Goal: Information Seeking & Learning: Learn about a topic

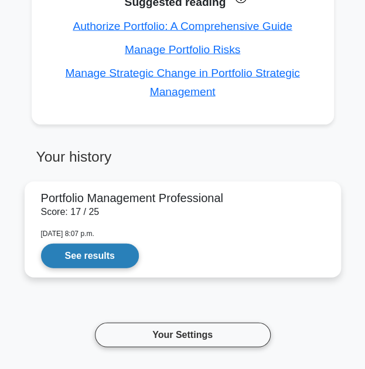
click at [117, 260] on link "See results" at bounding box center [90, 255] width 98 height 25
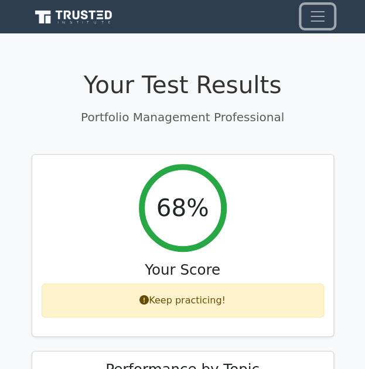
click at [316, 25] on span "Toggle navigation" at bounding box center [318, 17] width 18 height 18
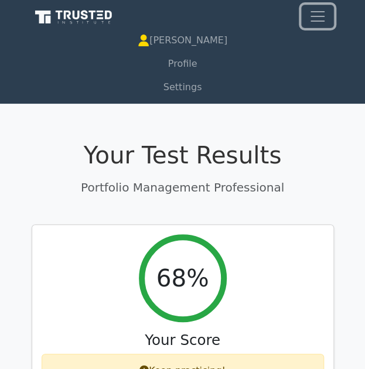
click at [316, 25] on span "Toggle navigation" at bounding box center [318, 17] width 18 height 18
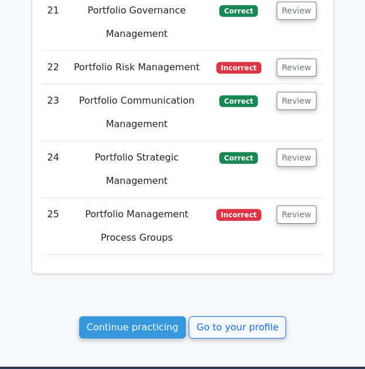
scroll to position [2935, 0]
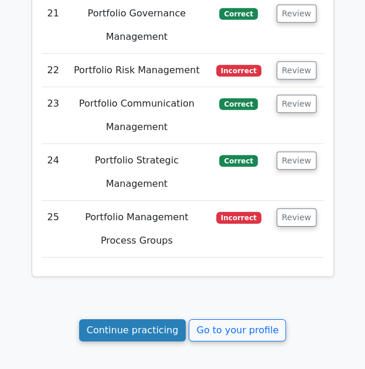
click at [159, 319] on link "Continue practicing" at bounding box center [132, 330] width 107 height 22
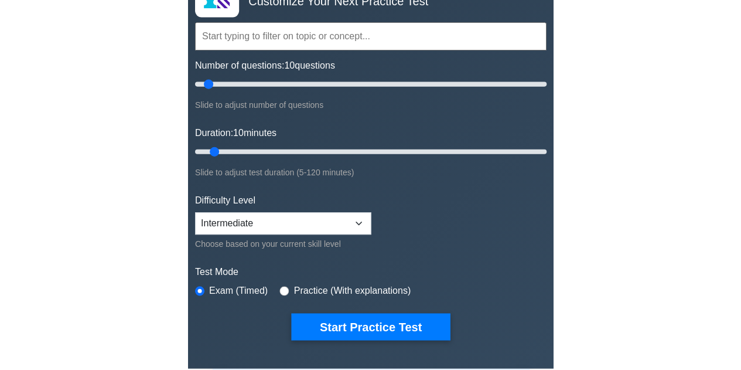
scroll to position [90, 0]
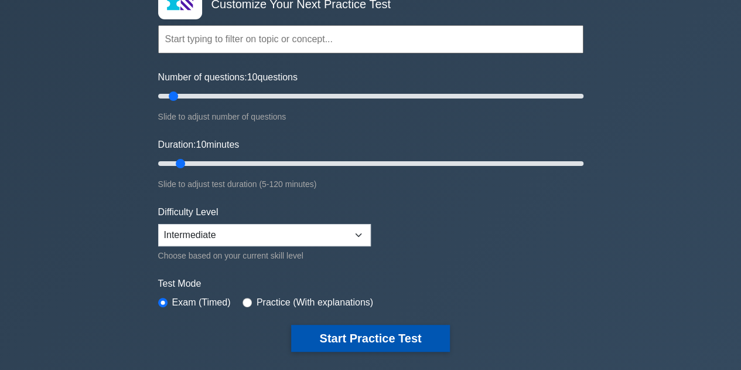
click at [335, 329] on button "Start Practice Test" at bounding box center [370, 338] width 158 height 27
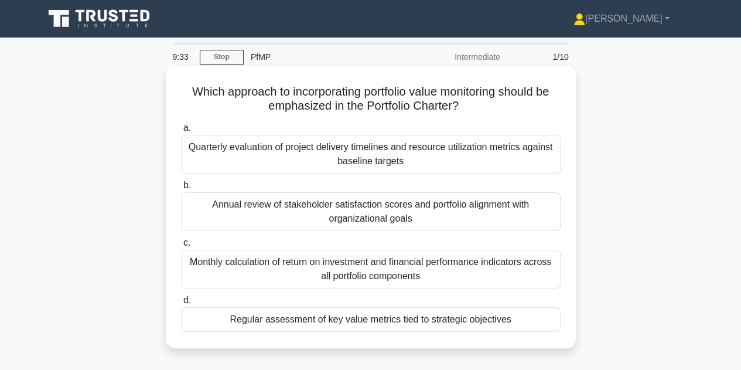
click at [401, 220] on div "Annual review of stakeholder satisfaction scores and portfolio alignment with o…" at bounding box center [371, 211] width 380 height 39
click at [181, 189] on input "b. Annual review of stakeholder satisfaction scores and portfolio alignment wit…" at bounding box center [181, 186] width 0 height 8
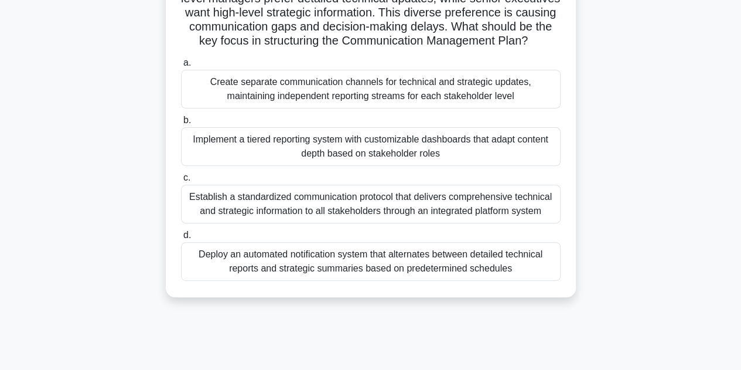
scroll to position [140, 0]
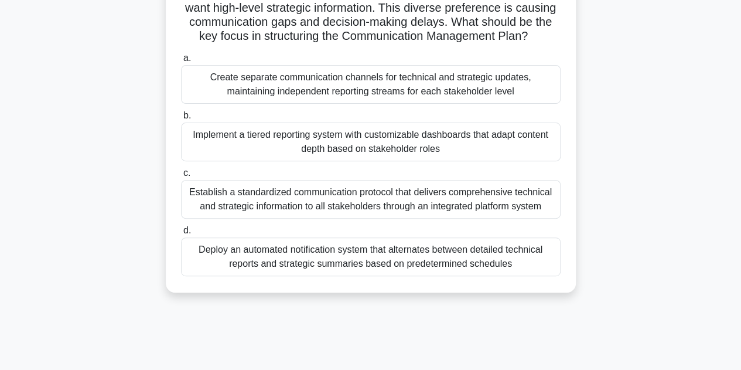
click at [495, 161] on div "Implement a tiered reporting system with customizable dashboards that adapt con…" at bounding box center [371, 141] width 380 height 39
click at [181, 120] on input "b. Implement a tiered reporting system with customizable dashboards that adapt …" at bounding box center [181, 116] width 0 height 8
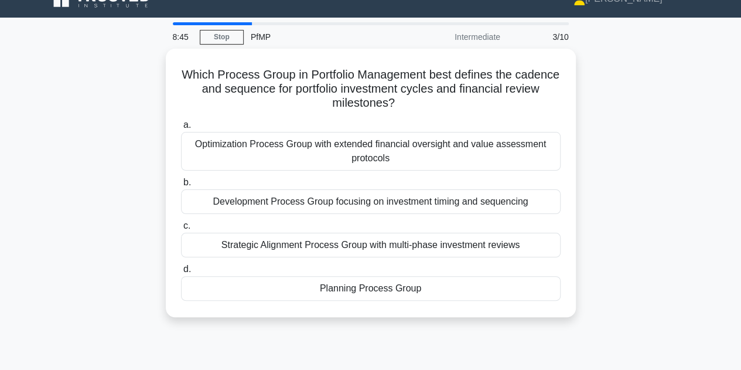
scroll to position [0, 0]
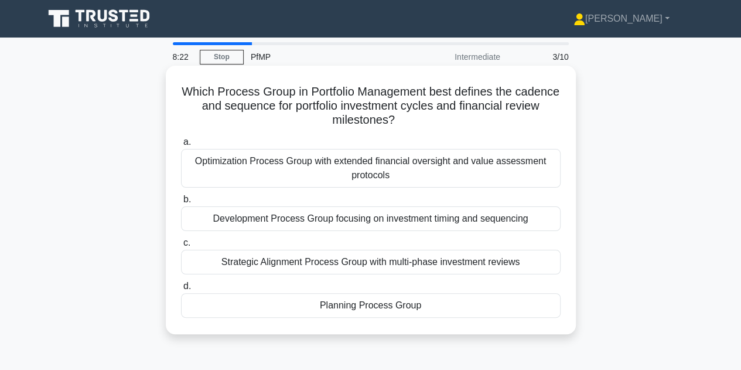
click at [367, 261] on div "Strategic Alignment Process Group with multi-phase investment reviews" at bounding box center [371, 262] width 380 height 25
click at [181, 247] on input "c. Strategic Alignment Process Group with multi-phase investment reviews" at bounding box center [181, 243] width 0 height 8
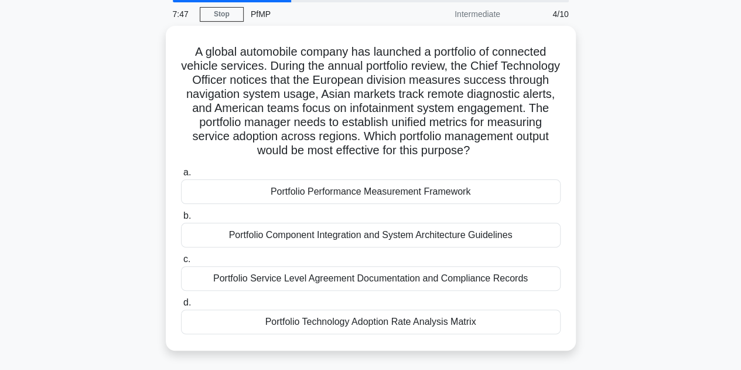
scroll to position [43, 0]
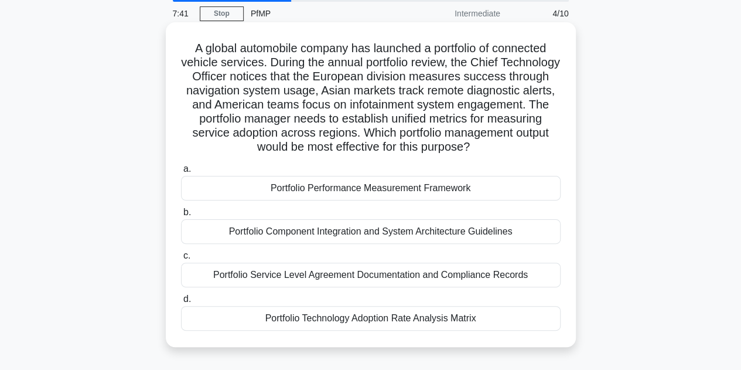
click at [410, 316] on div "Portfolio Technology Adoption Rate Analysis Matrix" at bounding box center [371, 318] width 380 height 25
click at [181, 303] on input "d. Portfolio Technology Adoption Rate Analysis Matrix" at bounding box center [181, 299] width 0 height 8
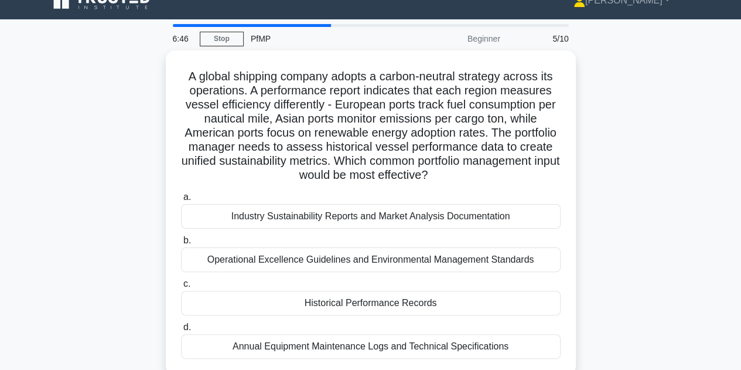
scroll to position [32, 0]
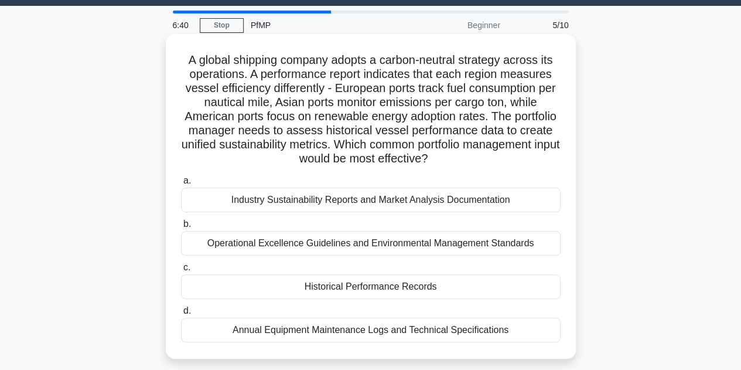
click at [457, 287] on div "Historical Performance Records" at bounding box center [371, 286] width 380 height 25
click at [181, 271] on input "c. Historical Performance Records" at bounding box center [181, 268] width 0 height 8
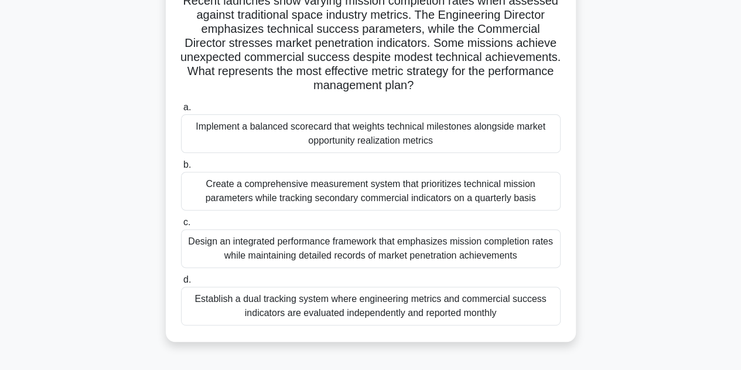
scroll to position [120, 0]
click at [459, 138] on div "Implement a balanced scorecard that weights technical milestones alongside mark…" at bounding box center [371, 133] width 380 height 39
click at [181, 111] on input "a. Implement a balanced scorecard that weights technical milestones alongside m…" at bounding box center [181, 107] width 0 height 8
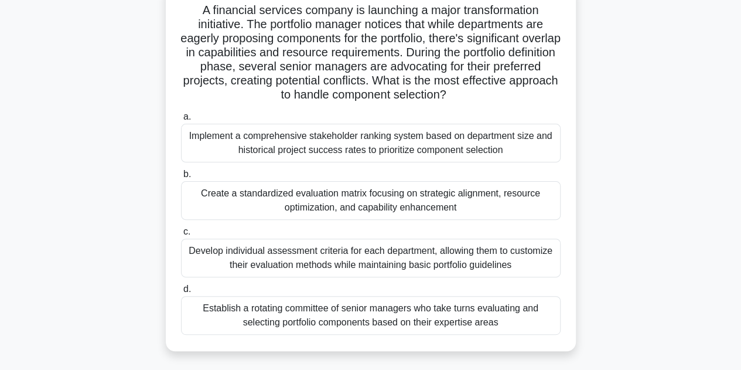
scroll to position [94, 0]
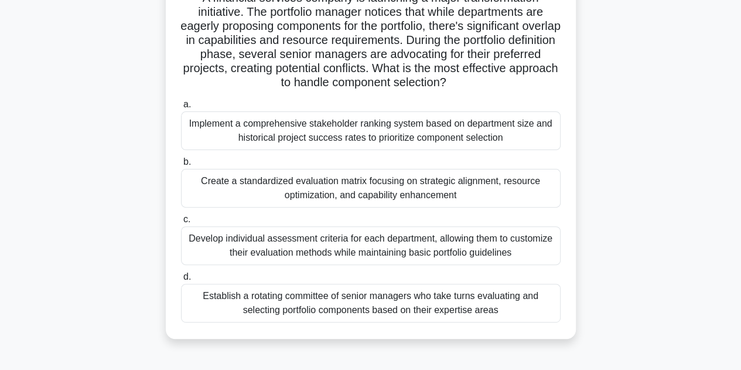
click at [488, 186] on div "Create a standardized evaluation matrix focusing on strategic alignment, resour…" at bounding box center [371, 188] width 380 height 39
click at [181, 166] on input "b. Create a standardized evaluation matrix focusing on strategic alignment, res…" at bounding box center [181, 162] width 0 height 8
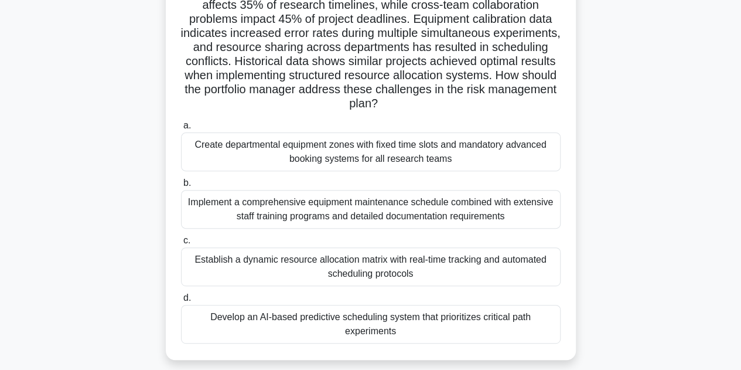
scroll to position [122, 0]
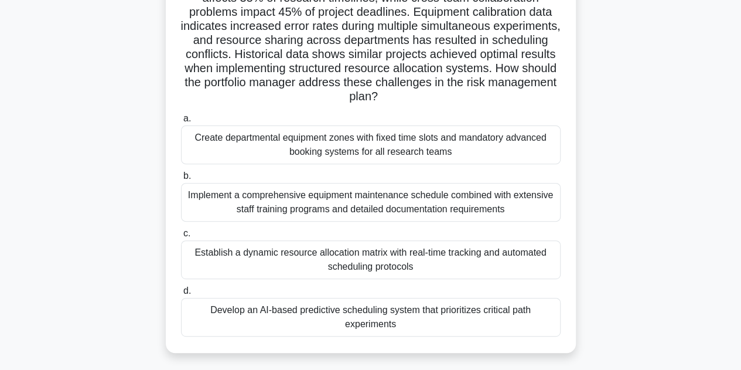
click at [502, 270] on div "Establish a dynamic resource allocation matrix with real-time tracking and auto…" at bounding box center [371, 259] width 380 height 39
click at [181, 237] on input "c. Establish a dynamic resource allocation matrix with real-time tracking and a…" at bounding box center [181, 234] width 0 height 8
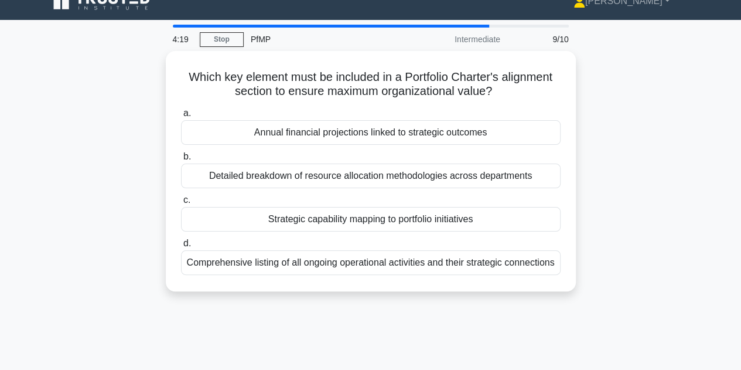
scroll to position [0, 0]
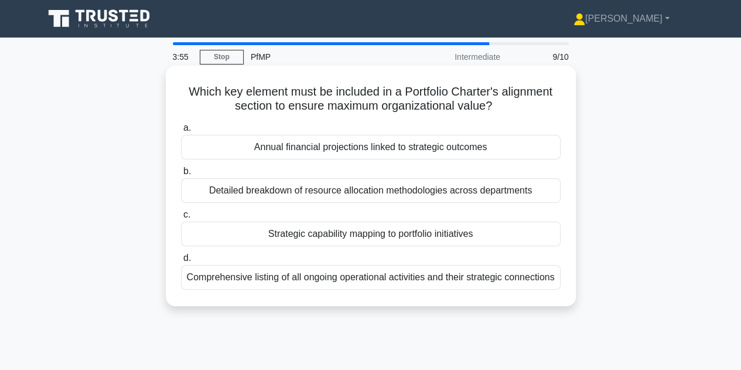
click at [404, 230] on div "Strategic capability mapping to portfolio initiatives" at bounding box center [371, 234] width 380 height 25
click at [181, 219] on input "c. Strategic capability mapping to portfolio initiatives" at bounding box center [181, 215] width 0 height 8
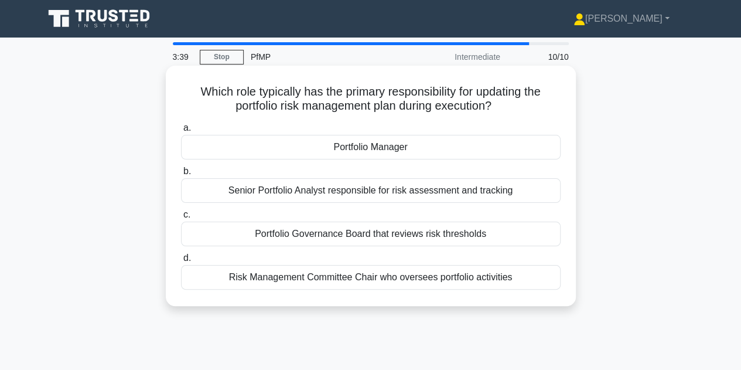
click at [316, 150] on div "Portfolio Manager" at bounding box center [371, 147] width 380 height 25
click at [181, 132] on input "a. Portfolio Manager" at bounding box center [181, 128] width 0 height 8
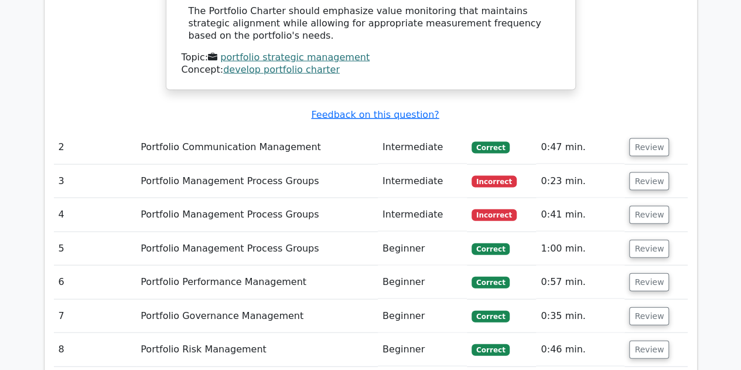
scroll to position [1218, 0]
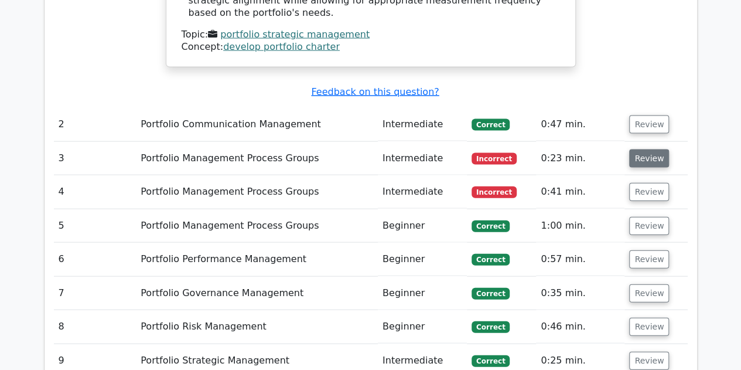
click at [642, 149] on button "Review" at bounding box center [649, 158] width 40 height 18
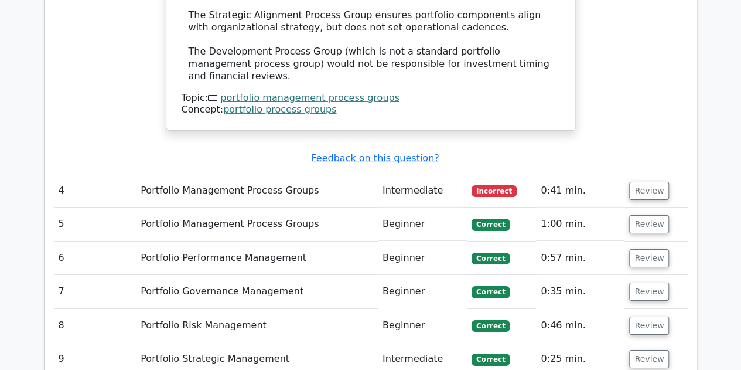
scroll to position [1860, 0]
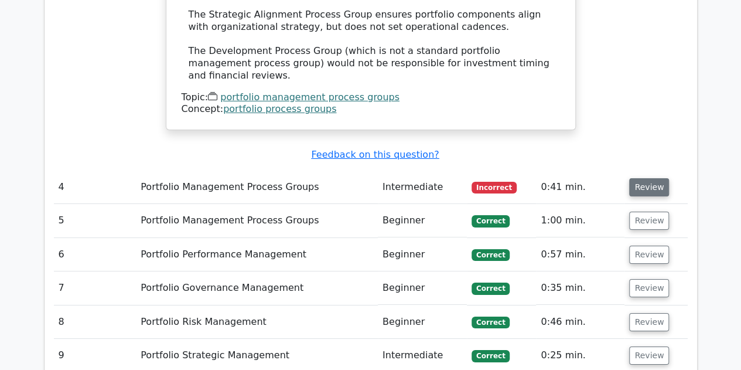
click at [642, 178] on button "Review" at bounding box center [649, 187] width 40 height 18
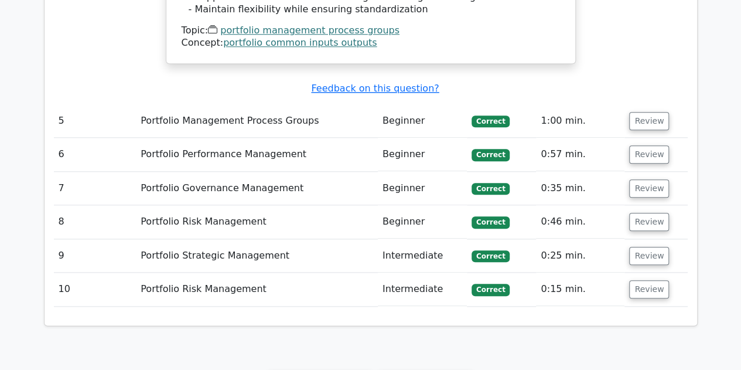
scroll to position [2880, 0]
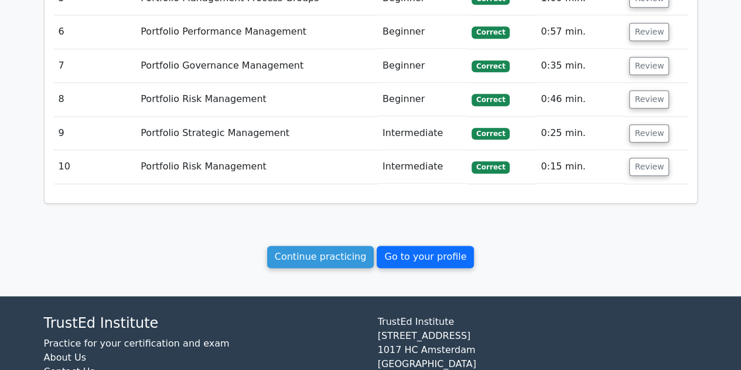
click at [410, 246] on link "Go to your profile" at bounding box center [425, 257] width 97 height 22
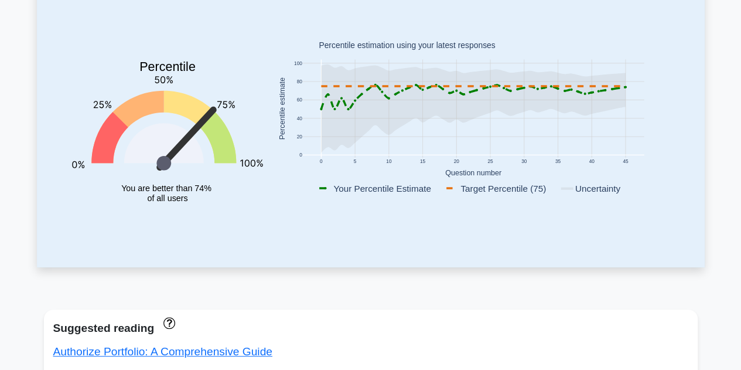
scroll to position [47, 0]
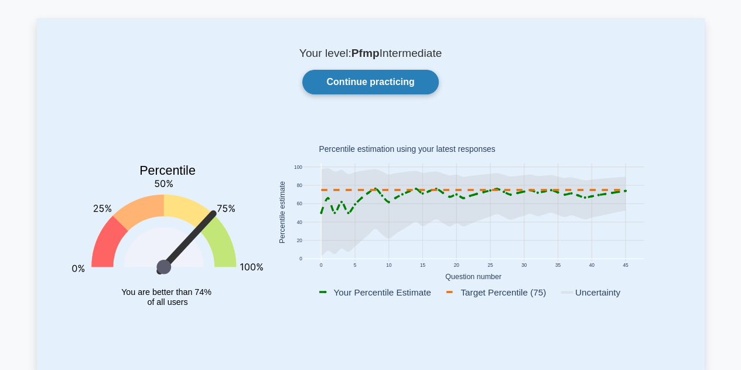
click at [386, 84] on link "Continue practicing" at bounding box center [370, 82] width 136 height 25
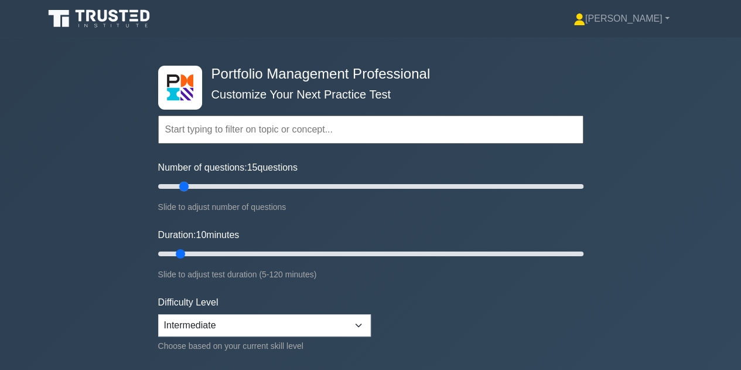
drag, startPoint x: 178, startPoint y: 185, endPoint x: 189, endPoint y: 183, distance: 11.2
type input "15"
click at [189, 183] on input "Number of questions: 15 questions" at bounding box center [370, 186] width 425 height 14
drag, startPoint x: 184, startPoint y: 255, endPoint x: 192, endPoint y: 255, distance: 7.6
type input "15"
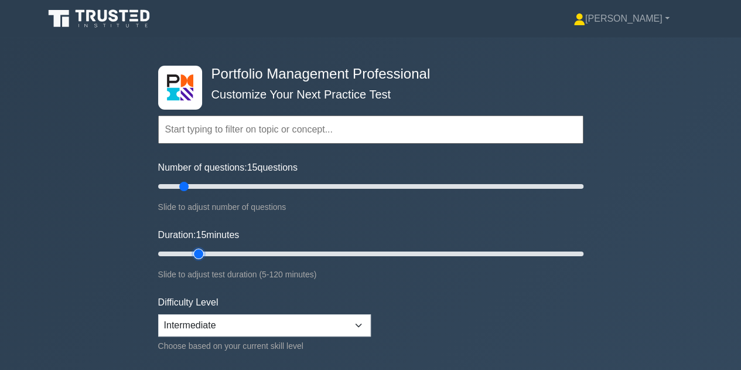
click at [192, 255] on input "Duration: 15 minutes" at bounding box center [370, 254] width 425 height 14
click at [363, 321] on select "Beginner Intermediate Expert" at bounding box center [264, 325] width 213 height 22
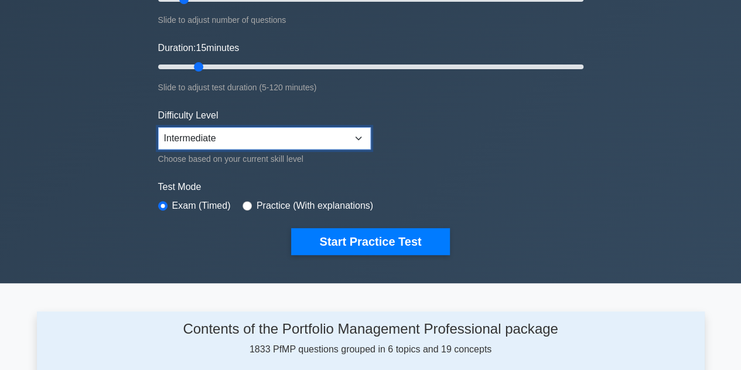
scroll to position [188, 0]
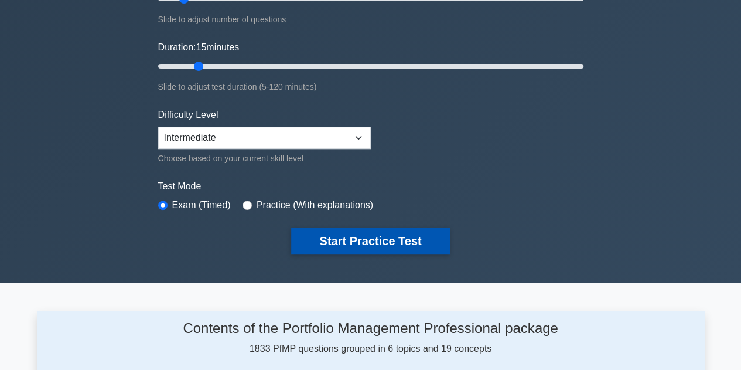
click at [378, 247] on button "Start Practice Test" at bounding box center [370, 240] width 158 height 27
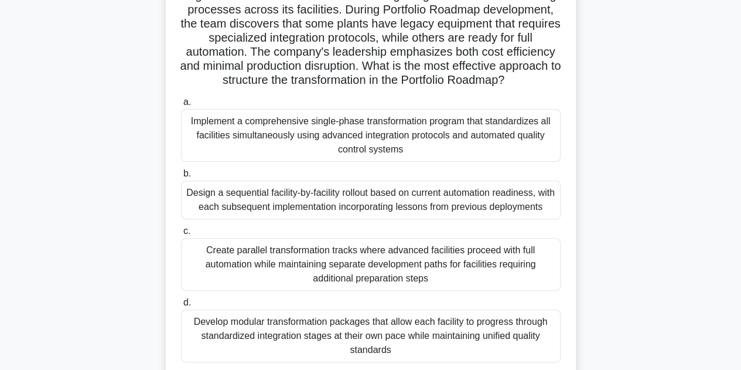
scroll to position [108, 0]
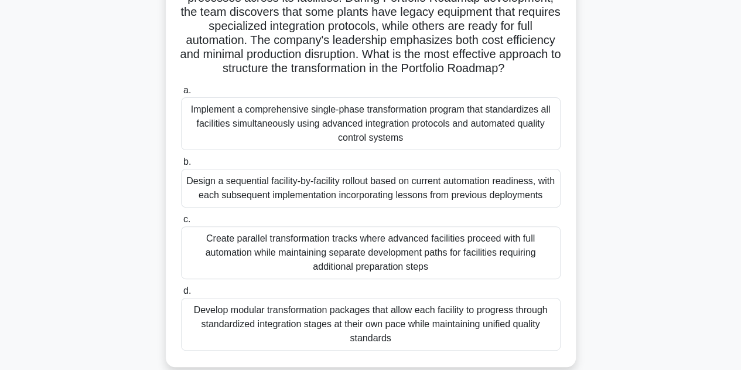
click at [517, 205] on div "Design a sequential facility-by-facility rollout based on current automation re…" at bounding box center [371, 188] width 380 height 39
click at [181, 166] on input "b. Design a sequential facility-by-facility rollout based on current automation…" at bounding box center [181, 162] width 0 height 8
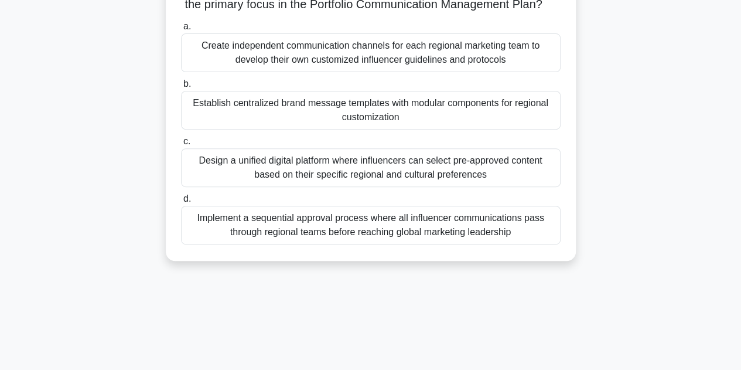
scroll to position [199, 0]
click at [461, 125] on div "Establish centralized brand message templates with modular components for regio…" at bounding box center [371, 110] width 380 height 39
click at [181, 88] on input "b. Establish centralized brand message templates with modular components for re…" at bounding box center [181, 85] width 0 height 8
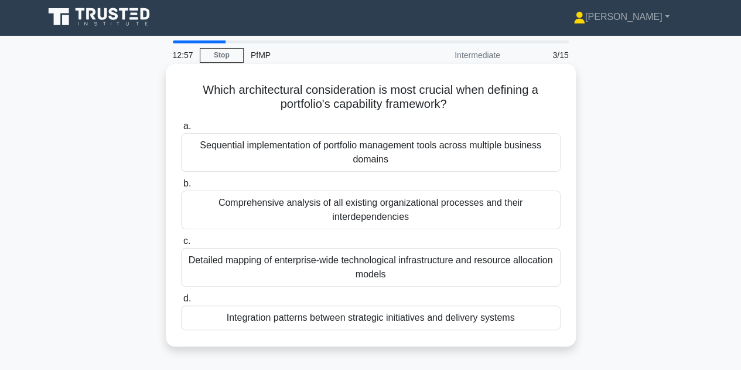
scroll to position [0, 0]
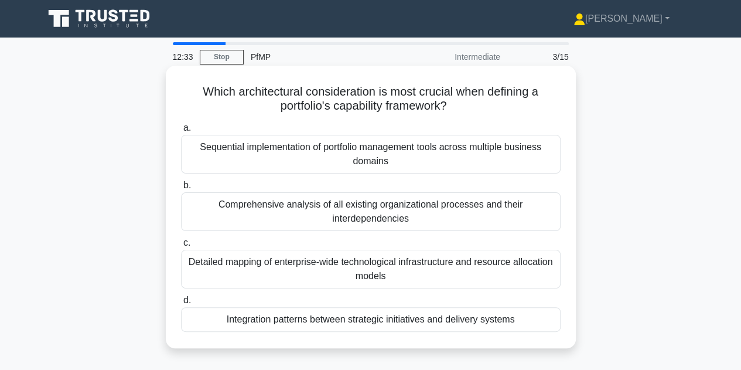
click at [475, 205] on div "Comprehensive analysis of all existing organizational processes and their inter…" at bounding box center [371, 211] width 380 height 39
click at [181, 189] on input "b. Comprehensive analysis of all existing organizational processes and their in…" at bounding box center [181, 186] width 0 height 8
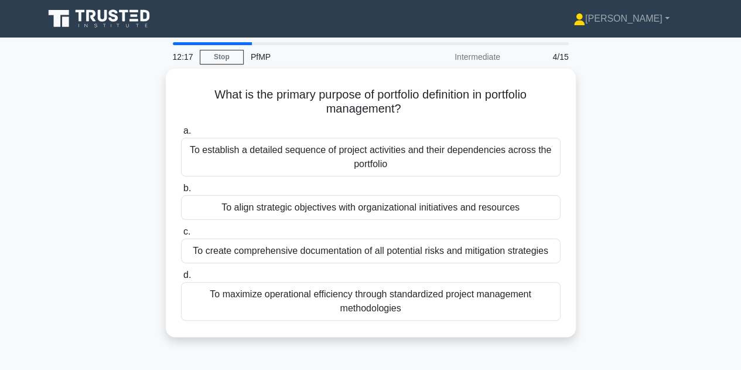
click at [475, 205] on div "To align strategic objectives with organizational initiatives and resources" at bounding box center [371, 207] width 380 height 25
click at [181, 192] on input "b. To align strategic objectives with organizational initiatives and resources" at bounding box center [181, 189] width 0 height 8
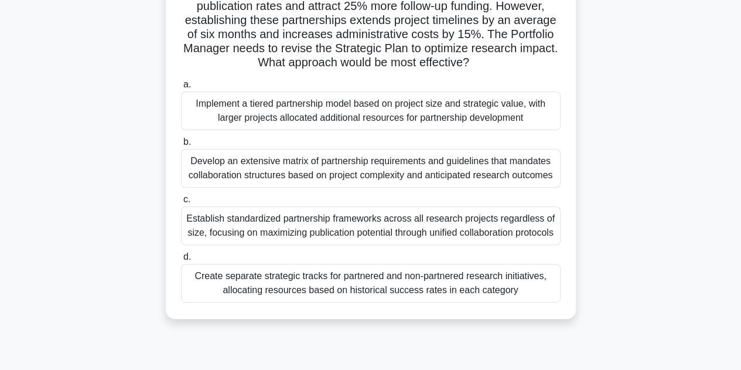
scroll to position [131, 0]
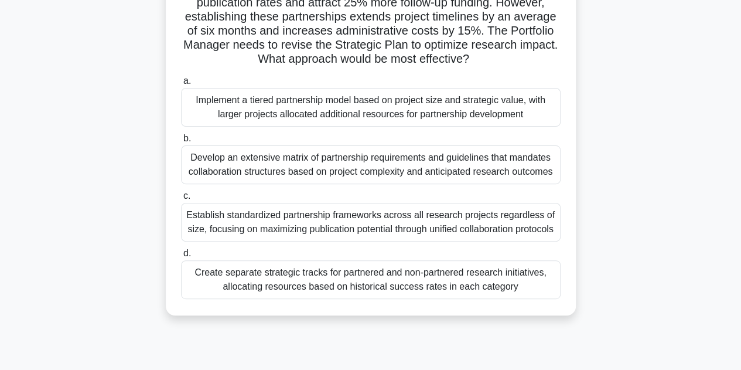
click at [497, 240] on div "Establish standardized partnership frameworks across all research projects rega…" at bounding box center [371, 222] width 380 height 39
click at [181, 200] on input "c. Establish standardized partnership frameworks across all research projects r…" at bounding box center [181, 196] width 0 height 8
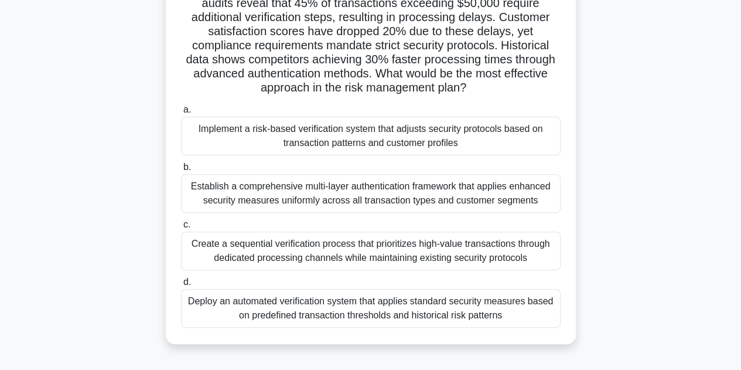
scroll to position [120, 0]
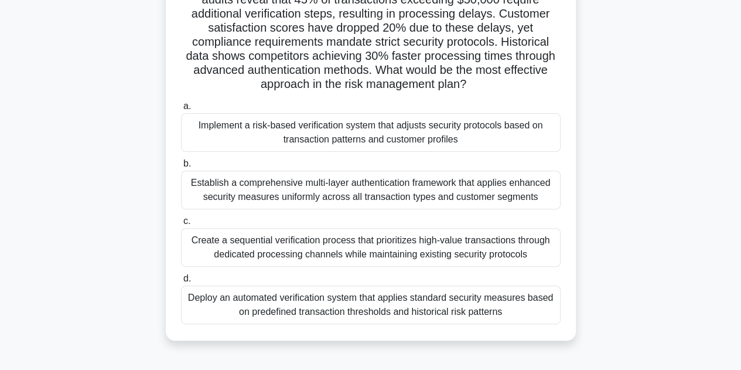
click at [469, 125] on div "Implement a risk-based verification system that adjusts security protocols base…" at bounding box center [371, 132] width 380 height 39
click at [181, 110] on input "a. Implement a risk-based verification system that adjusts security protocols b…" at bounding box center [181, 107] width 0 height 8
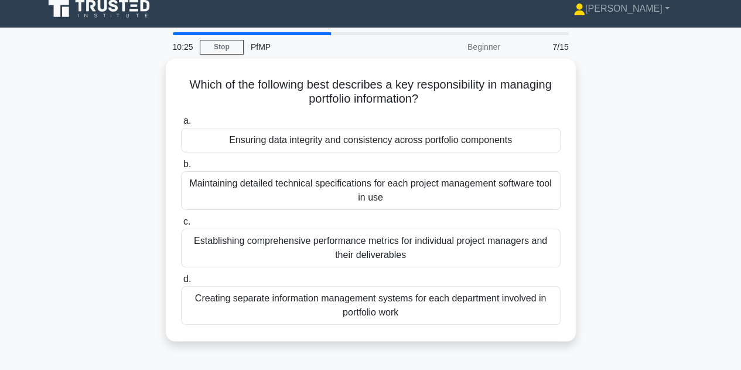
scroll to position [0, 0]
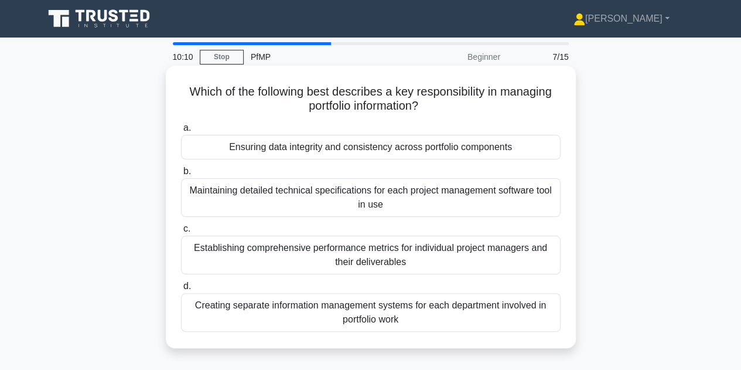
click at [418, 143] on div "Ensuring data integrity and consistency across portfolio components" at bounding box center [371, 147] width 380 height 25
click at [181, 132] on input "a. Ensuring data integrity and consistency across portfolio components" at bounding box center [181, 128] width 0 height 8
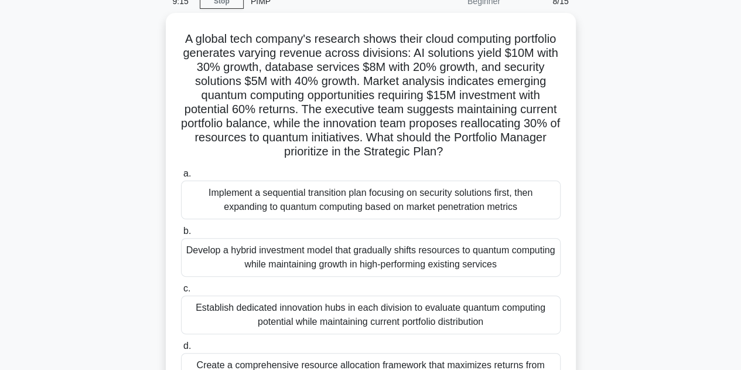
scroll to position [53, 0]
click at [382, 261] on div "Develop a hybrid investment model that gradually shifts resources to quantum co…" at bounding box center [371, 256] width 380 height 39
click at [181, 234] on input "b. Develop a hybrid investment model that gradually shifts resources to quantum…" at bounding box center [181, 231] width 0 height 8
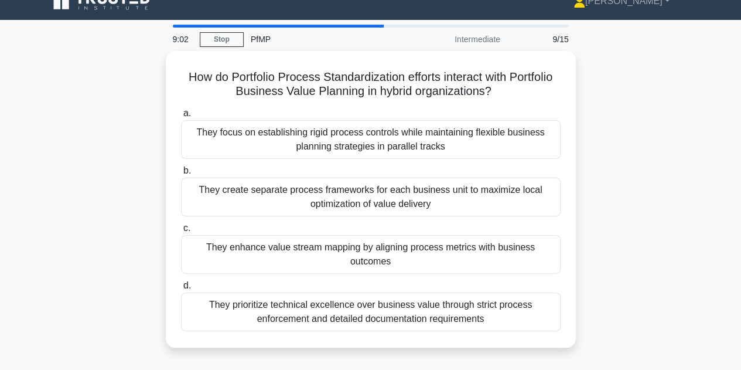
scroll to position [0, 0]
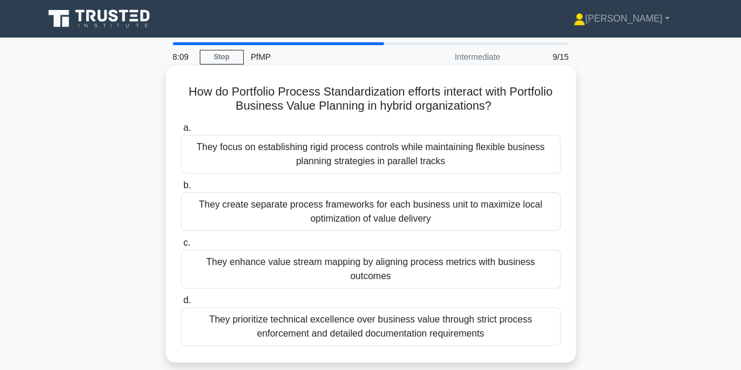
click at [382, 261] on div "They enhance value stream mapping by aligning process metrics with business out…" at bounding box center [371, 269] width 380 height 39
click at [181, 247] on input "c. They enhance value stream mapping by aligning process metrics with business …" at bounding box center [181, 243] width 0 height 8
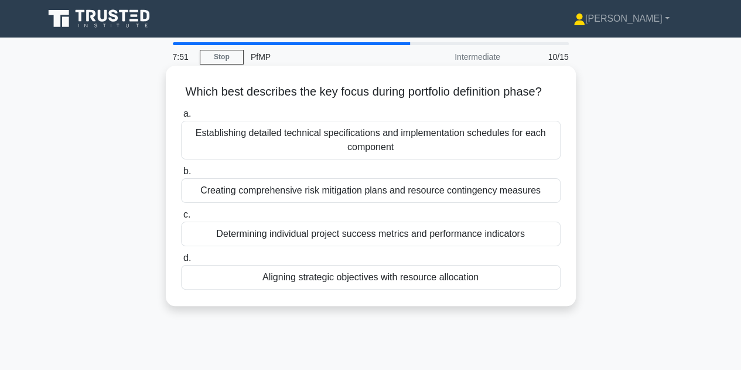
click at [369, 282] on div "Aligning strategic objectives with resource allocation" at bounding box center [371, 277] width 380 height 25
click at [181, 262] on input "d. Aligning strategic objectives with resource allocation" at bounding box center [181, 258] width 0 height 8
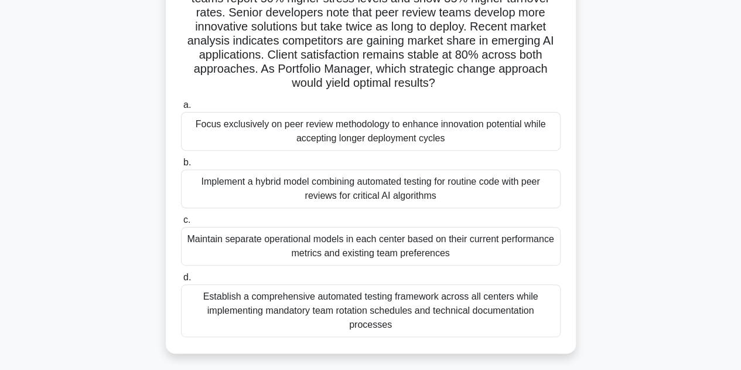
scroll to position [153, 0]
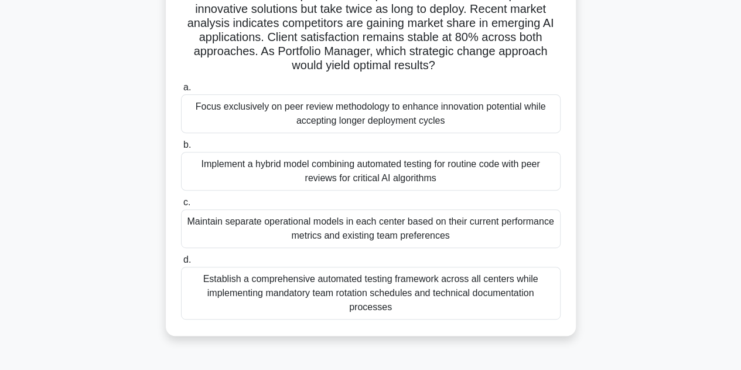
click at [357, 240] on div "Maintain separate operational models in each center based on their current perf…" at bounding box center [371, 228] width 380 height 39
click at [181, 206] on input "c. Maintain separate operational models in each center based on their current p…" at bounding box center [181, 203] width 0 height 8
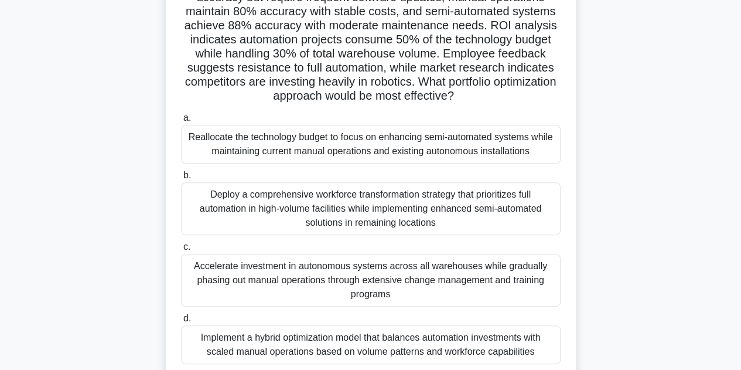
scroll to position [151, 0]
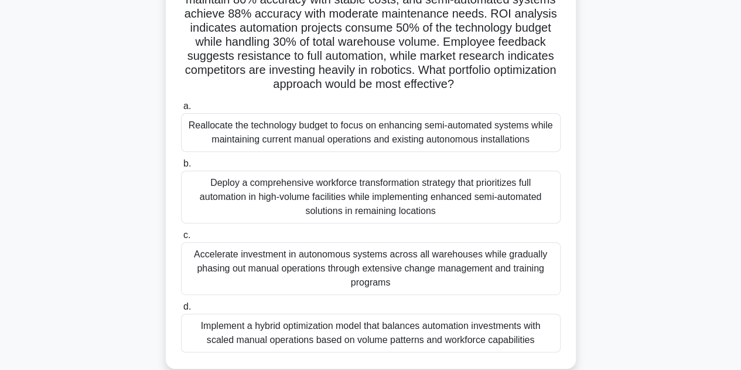
drag, startPoint x: 357, startPoint y: 240, endPoint x: 2, endPoint y: 304, distance: 361.4
click at [2, 304] on main "5:39 Stop PfMP Intermediate 12/15 A global logistics company operates a portfol…" at bounding box center [370, 183] width 741 height 595
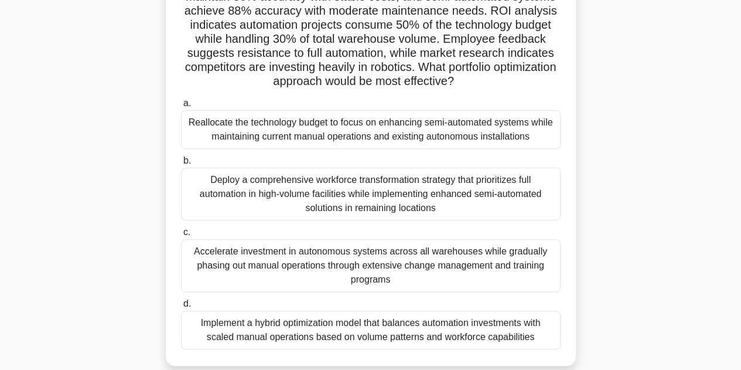
click at [338, 138] on div "Reallocate the technology budget to focus on enhancing semi-automated systems w…" at bounding box center [371, 129] width 380 height 39
click at [181, 107] on input "a. Reallocate the technology budget to focus on enhancing semi-automated system…" at bounding box center [181, 104] width 0 height 8
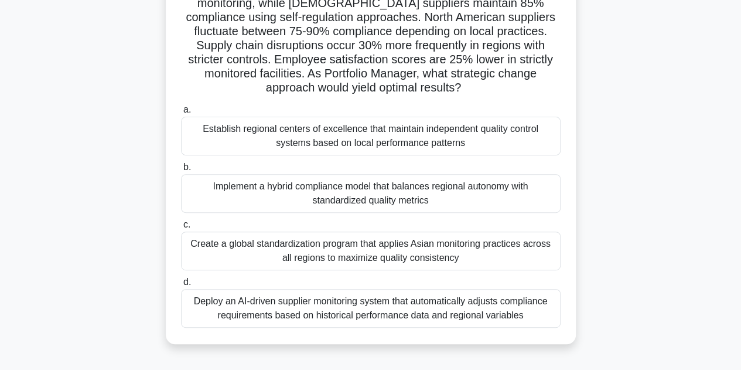
scroll to position [138, 0]
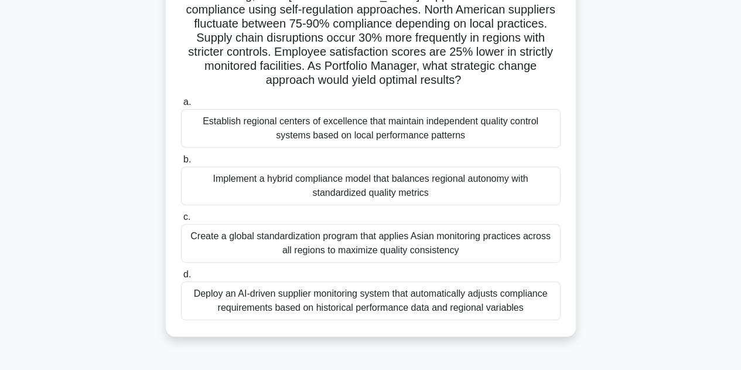
click at [431, 178] on div "Implement a hybrid compliance model that balances regional autonomy with standa…" at bounding box center [371, 185] width 380 height 39
click at [181, 163] on input "b. Implement a hybrid compliance model that balances regional autonomy with sta…" at bounding box center [181, 160] width 0 height 8
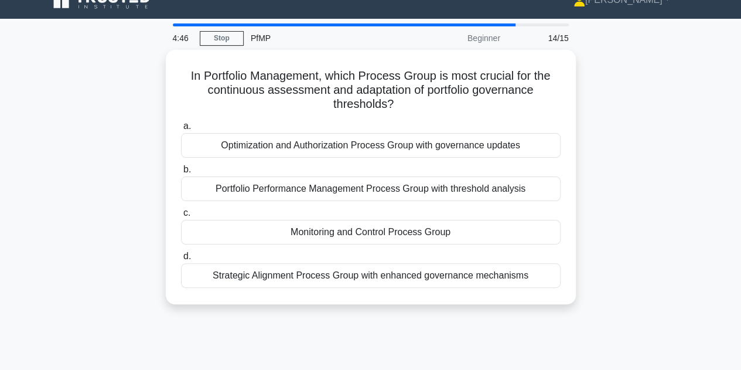
scroll to position [0, 0]
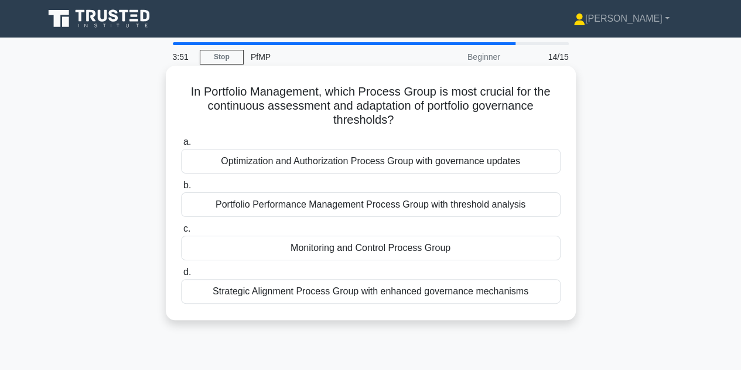
click at [493, 200] on div "Portfolio Performance Management Process Group with threshold analysis" at bounding box center [371, 204] width 380 height 25
click at [181, 189] on input "b. Portfolio Performance Management Process Group with threshold analysis" at bounding box center [181, 186] width 0 height 8
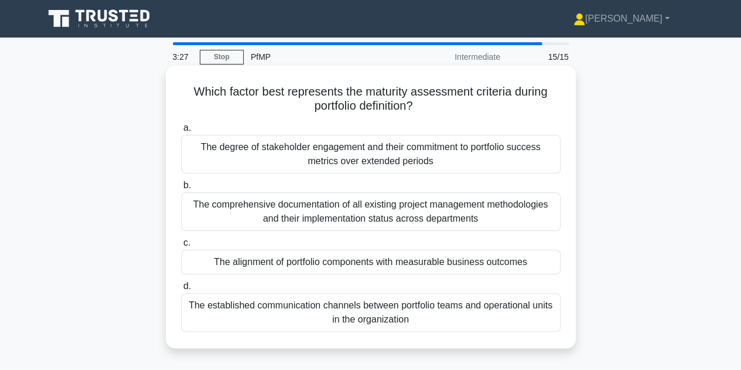
click at [391, 265] on div "The alignment of portfolio components with measurable business outcomes" at bounding box center [371, 262] width 380 height 25
click at [181, 247] on input "c. The alignment of portfolio components with measurable business outcomes" at bounding box center [181, 243] width 0 height 8
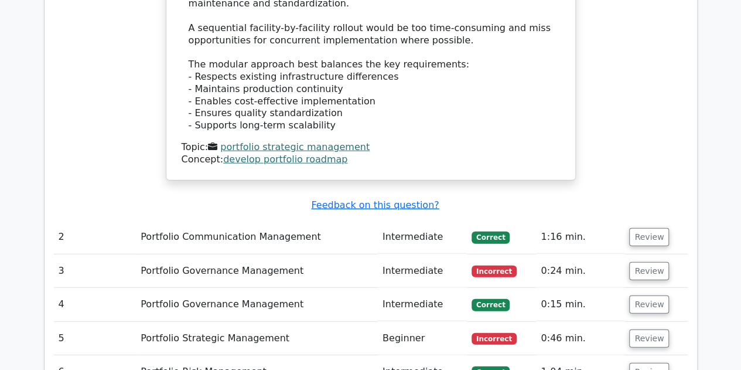
scroll to position [1351, 0]
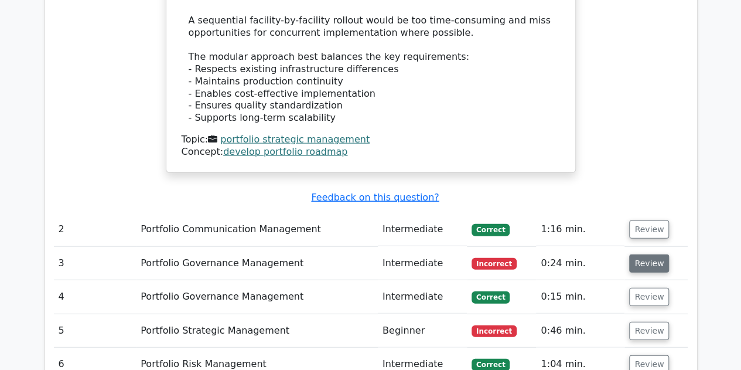
click at [656, 254] on button "Review" at bounding box center [649, 263] width 40 height 18
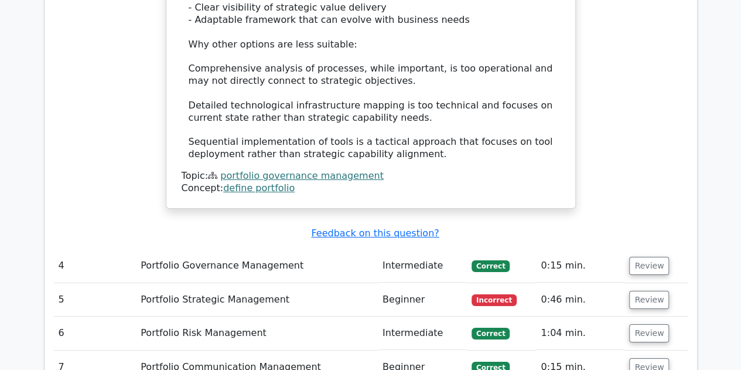
scroll to position [2054, 0]
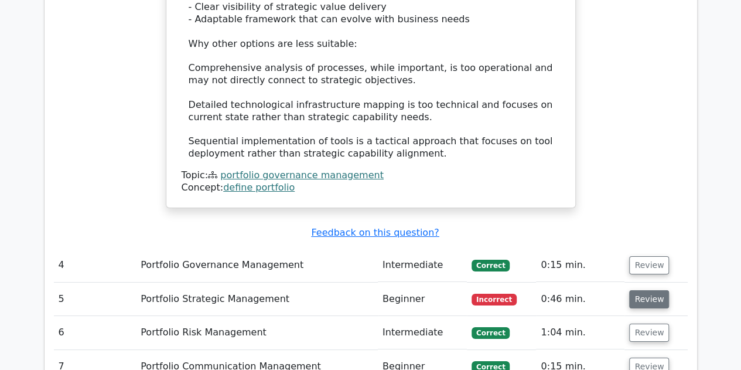
click at [652, 290] on button "Review" at bounding box center [649, 299] width 40 height 18
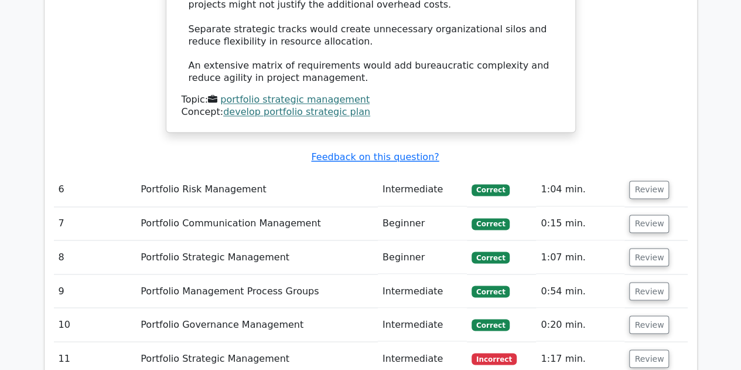
scroll to position [3077, 0]
click at [648, 349] on button "Review" at bounding box center [649, 358] width 40 height 18
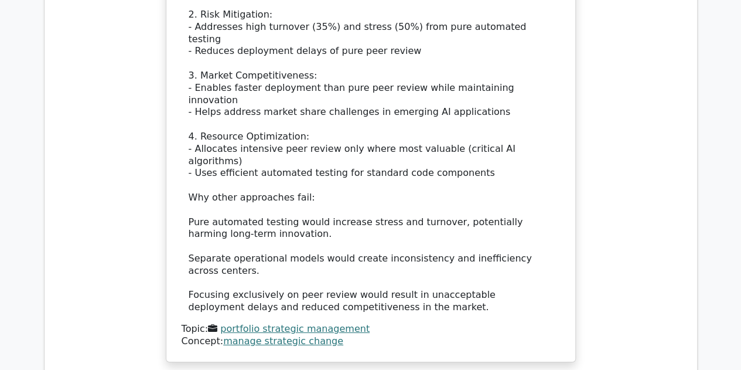
scroll to position [3972, 0]
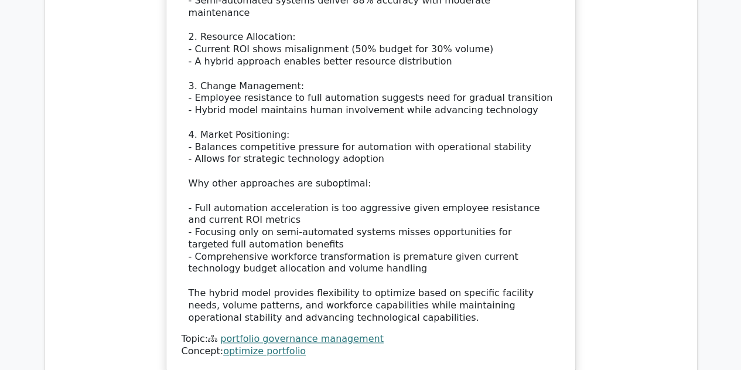
scroll to position [4964, 0]
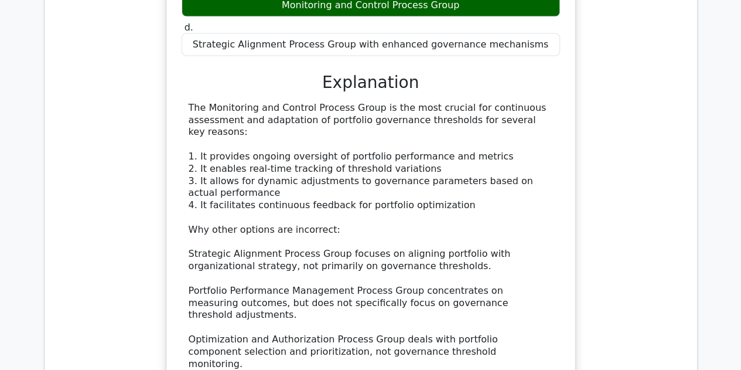
scroll to position [5616, 0]
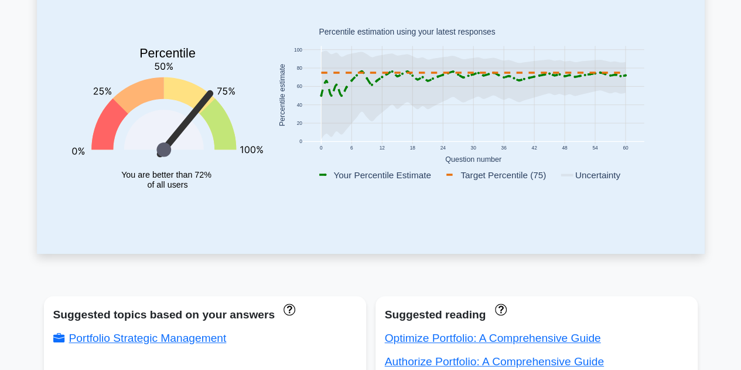
scroll to position [168, 0]
